Goal: Transaction & Acquisition: Purchase product/service

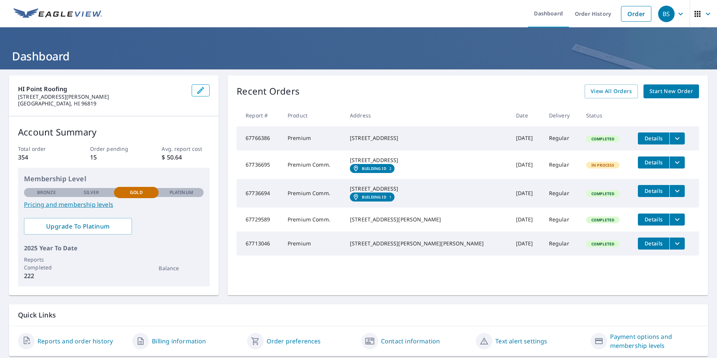
click at [673, 136] on icon "filesDropdownBtn-67766386" at bounding box center [677, 138] width 9 height 9
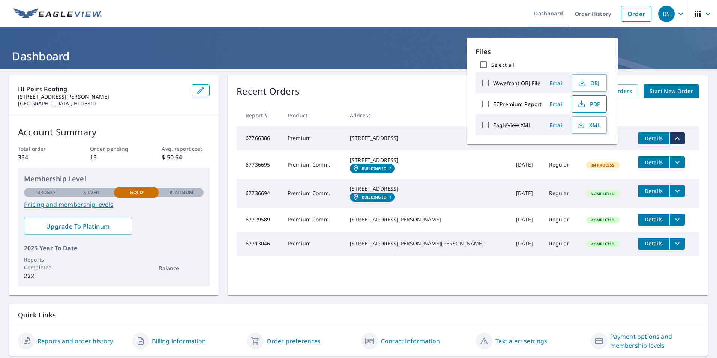
click at [591, 103] on span "PDF" at bounding box center [589, 103] width 24 height 9
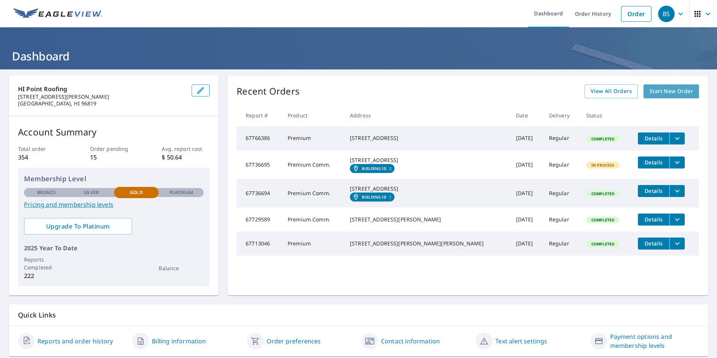
click at [660, 92] on span "Start New Order" at bounding box center [672, 91] width 44 height 9
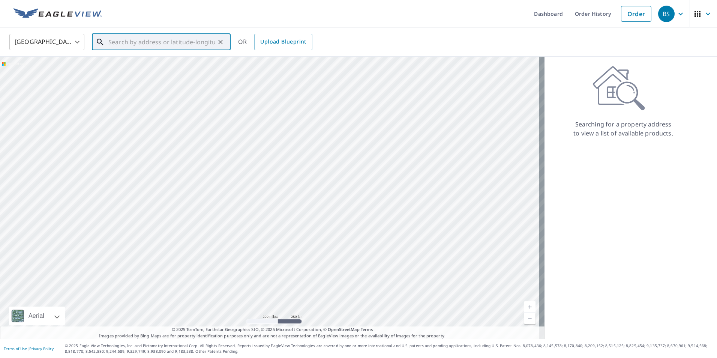
click at [111, 45] on input "text" at bounding box center [161, 42] width 107 height 21
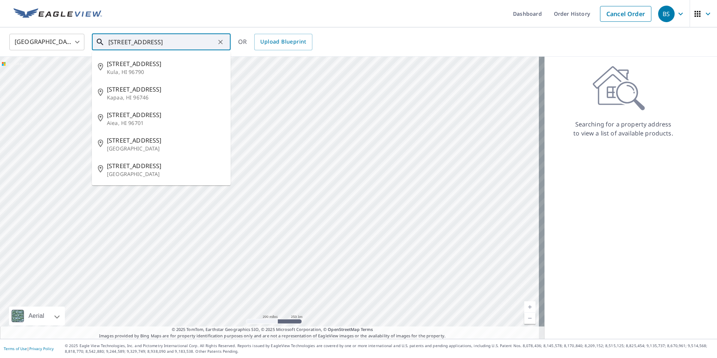
type input "46-393 holopu place"
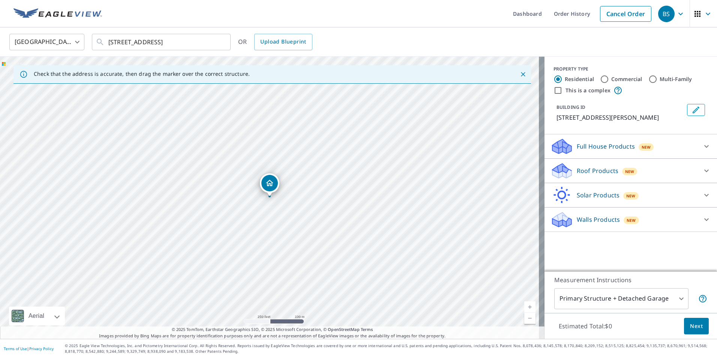
click at [691, 170] on div "Roof Products New" at bounding box center [624, 171] width 147 height 18
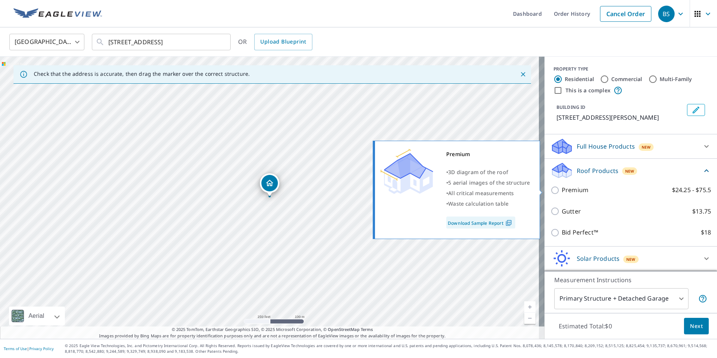
click at [551, 190] on input "Premium $24.25 - $75.5" at bounding box center [556, 190] width 11 height 9
checkbox input "true"
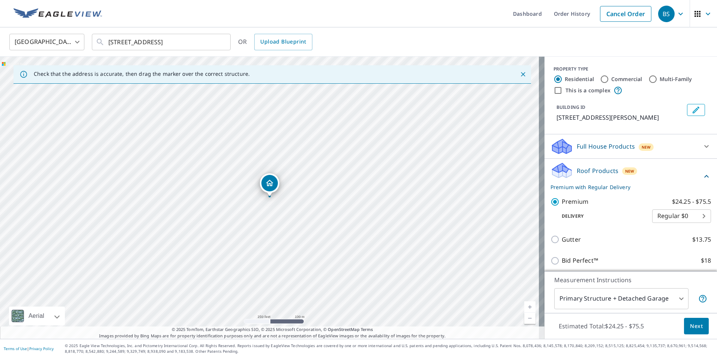
click at [690, 329] on span "Next" at bounding box center [696, 325] width 13 height 9
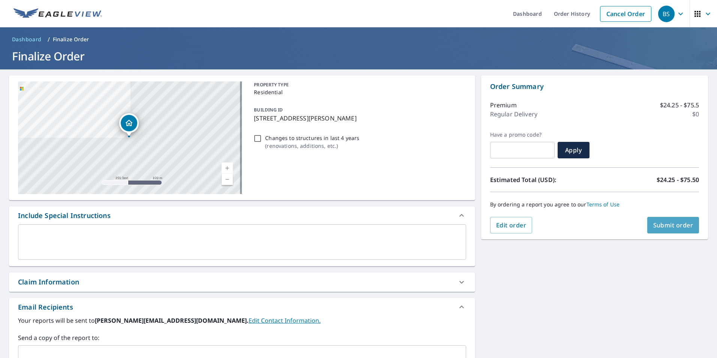
click at [665, 223] on span "Submit order" at bounding box center [673, 225] width 40 height 8
